Goal: Transaction & Acquisition: Register for event/course

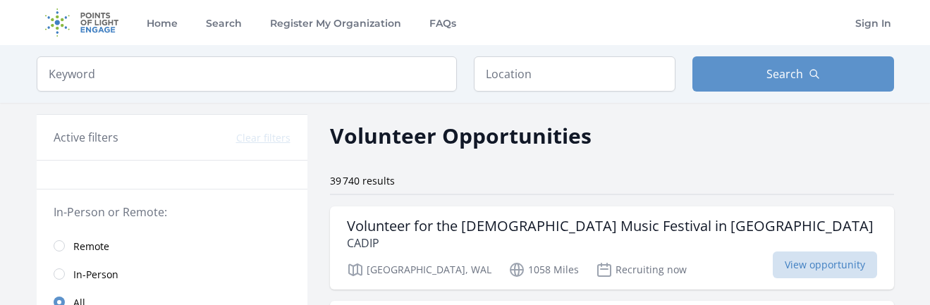
click at [104, 246] on span "Remote" at bounding box center [91, 247] width 36 height 14
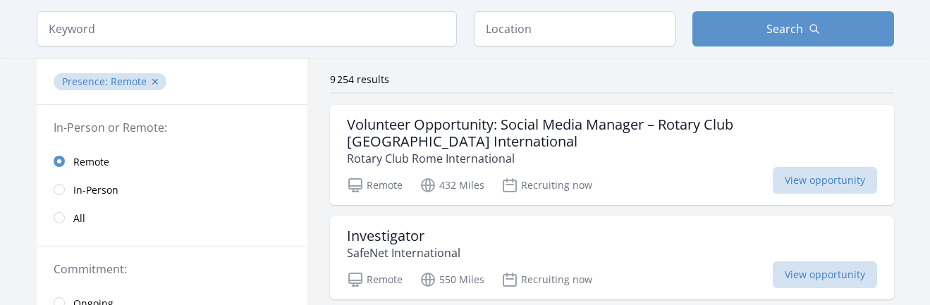
scroll to position [104, 0]
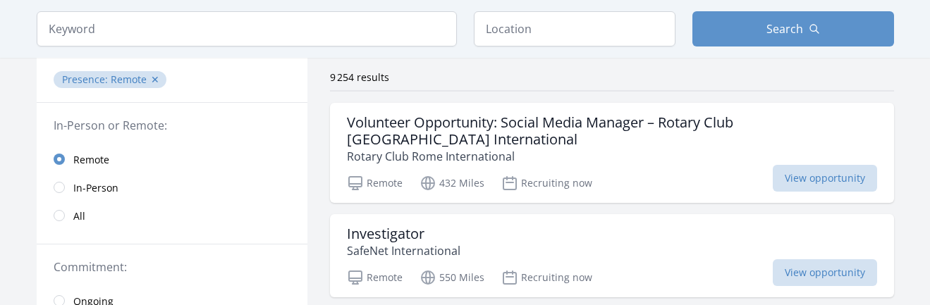
click at [73, 207] on span "All" at bounding box center [79, 215] width 12 height 17
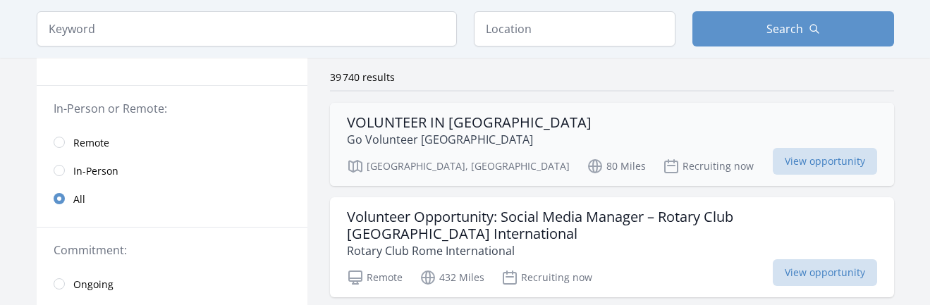
click at [441, 111] on div "VOLUNTEER IN TUNISIA Go Volunteer Africa Tunis, Tunis Governorate 80 Miles Recr…" at bounding box center [612, 144] width 564 height 83
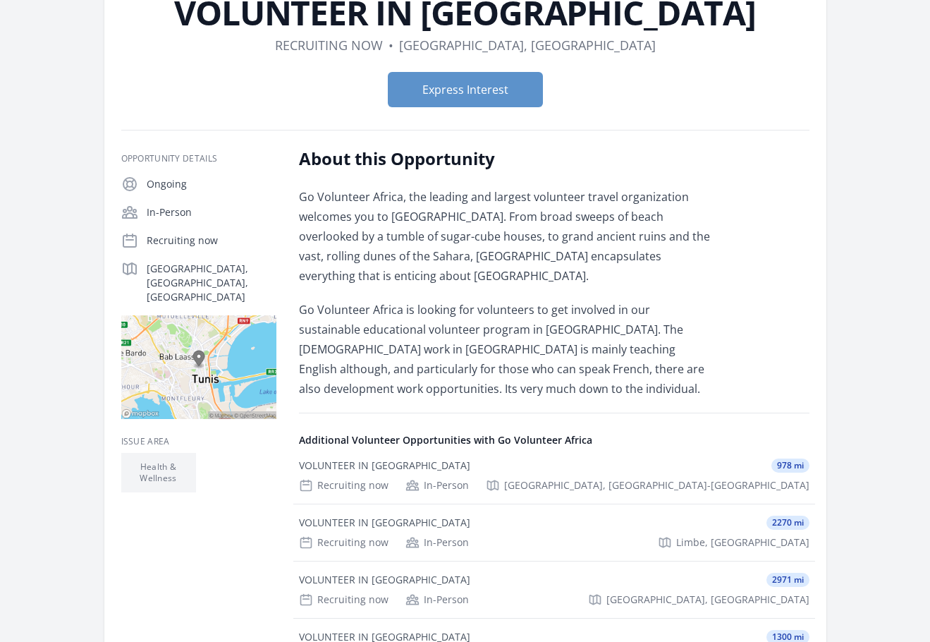
scroll to position [111, 0]
click at [474, 91] on button "Express Interest" at bounding box center [465, 90] width 155 height 35
